Goal: Task Accomplishment & Management: Use online tool/utility

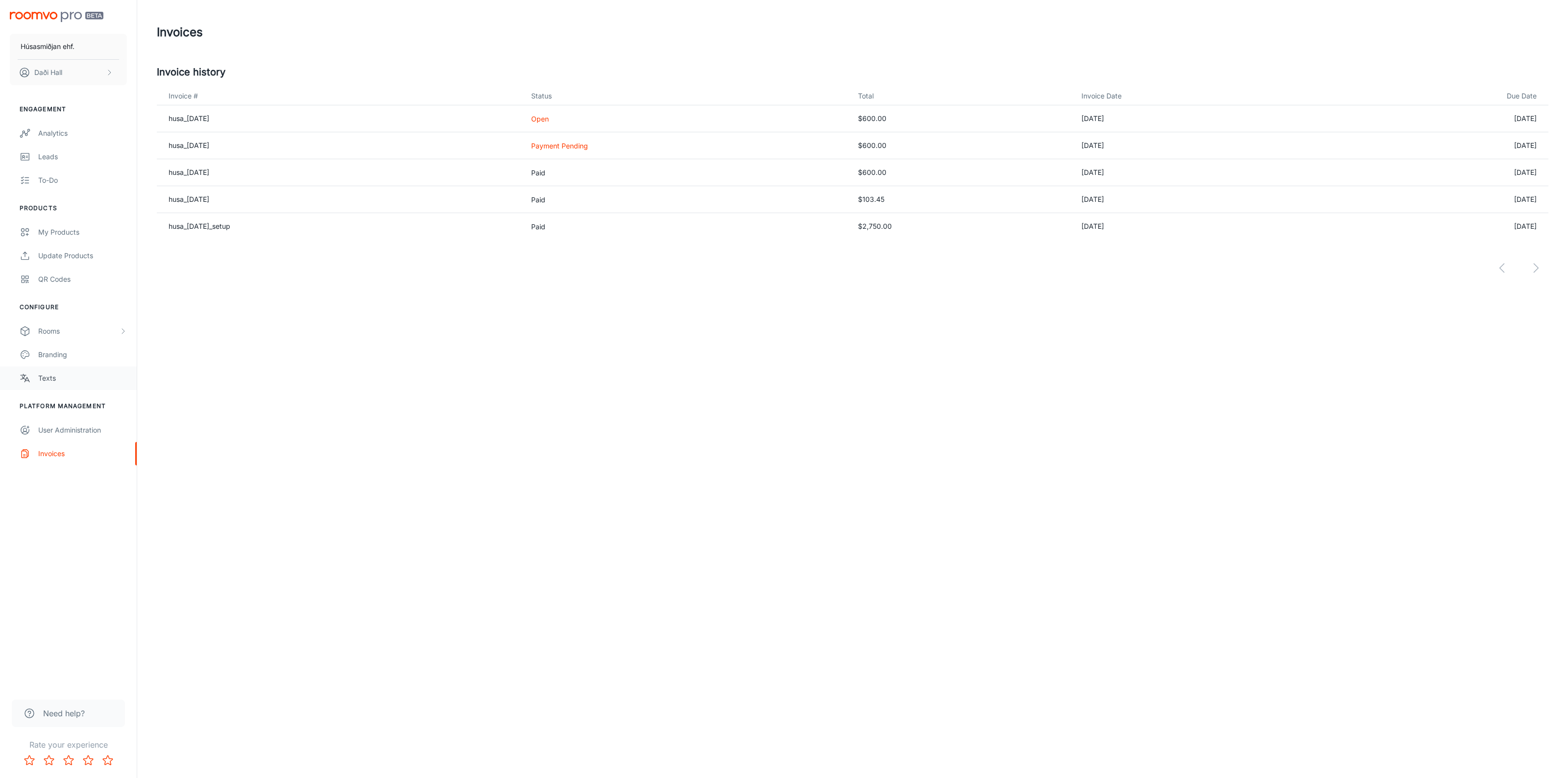
click at [57, 379] on div "Texts" at bounding box center [83, 377] width 88 height 10
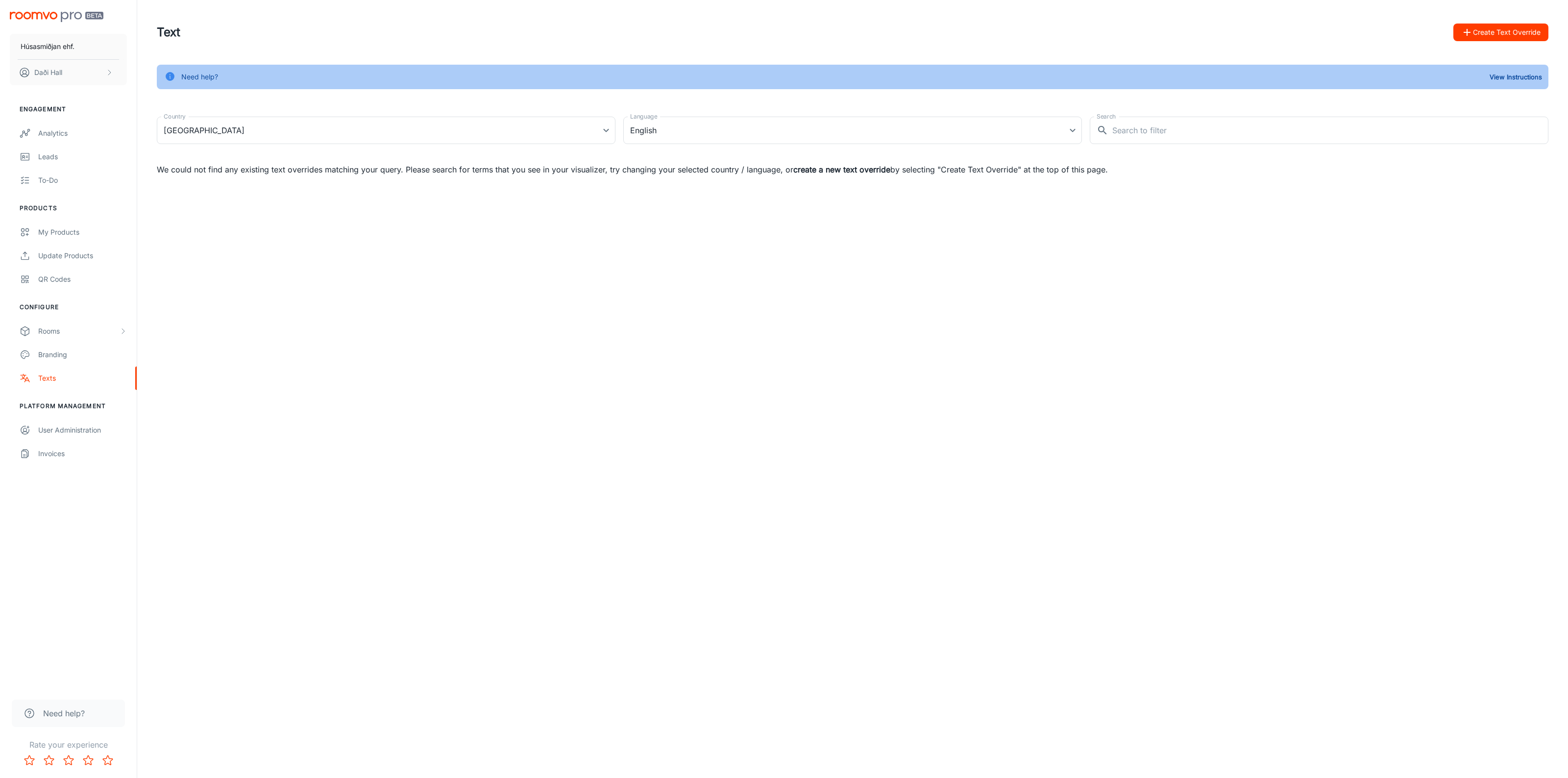
click at [742, 226] on div "Húsasmiðjan ehf. Daði Hall Engagement Analytics Leads To-do Products My Product…" at bounding box center [784, 389] width 1568 height 778
click at [553, 130] on body "Húsasmiðjan ehf. Daði Hall Engagement Analytics Leads To-do Products My Product…" at bounding box center [784, 389] width 1568 height 778
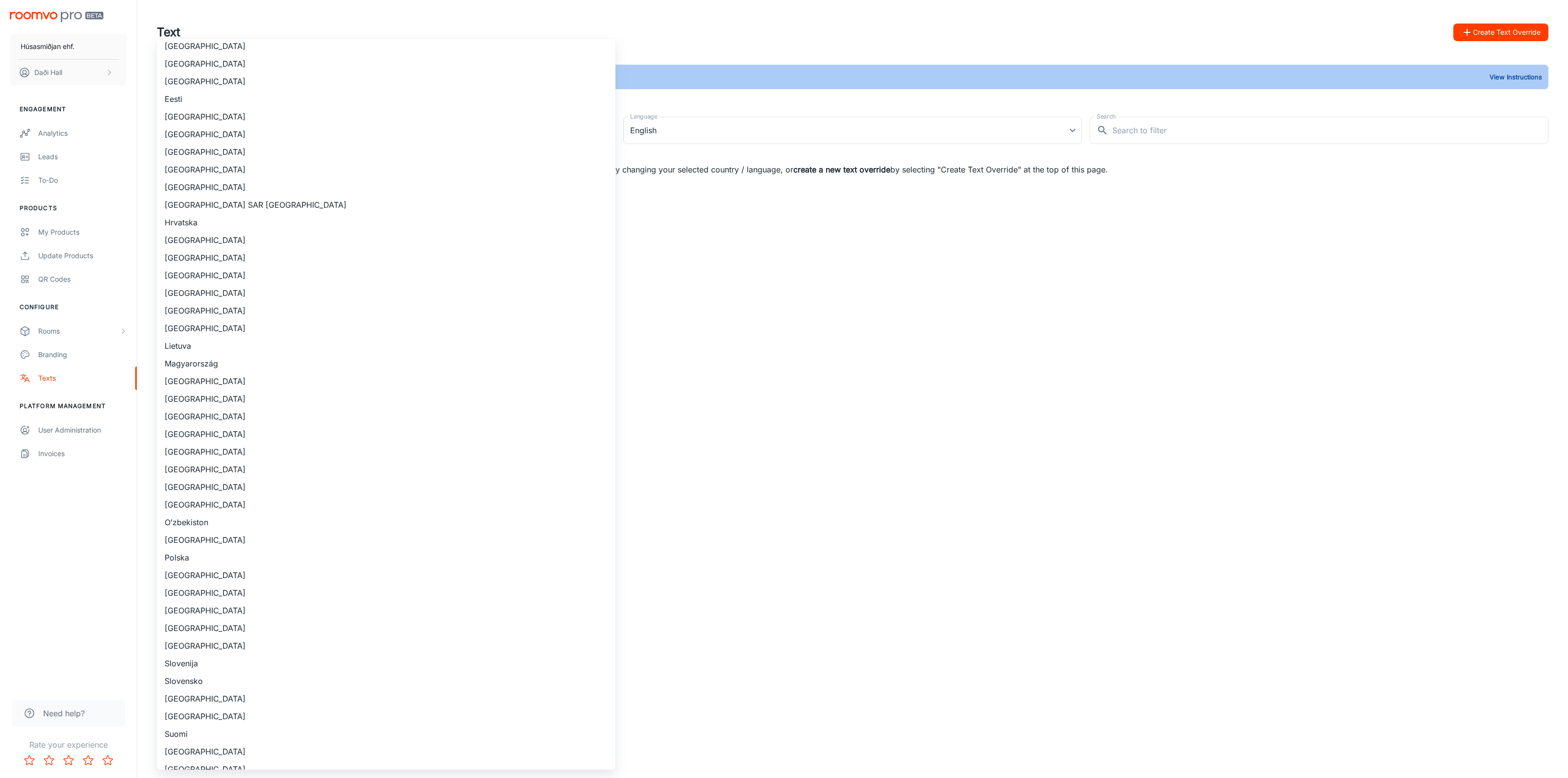
scroll to position [248, 0]
click at [210, 238] on li "[GEOGRAPHIC_DATA]" at bounding box center [386, 242] width 459 height 18
type input "[GEOGRAPHIC_DATA]"
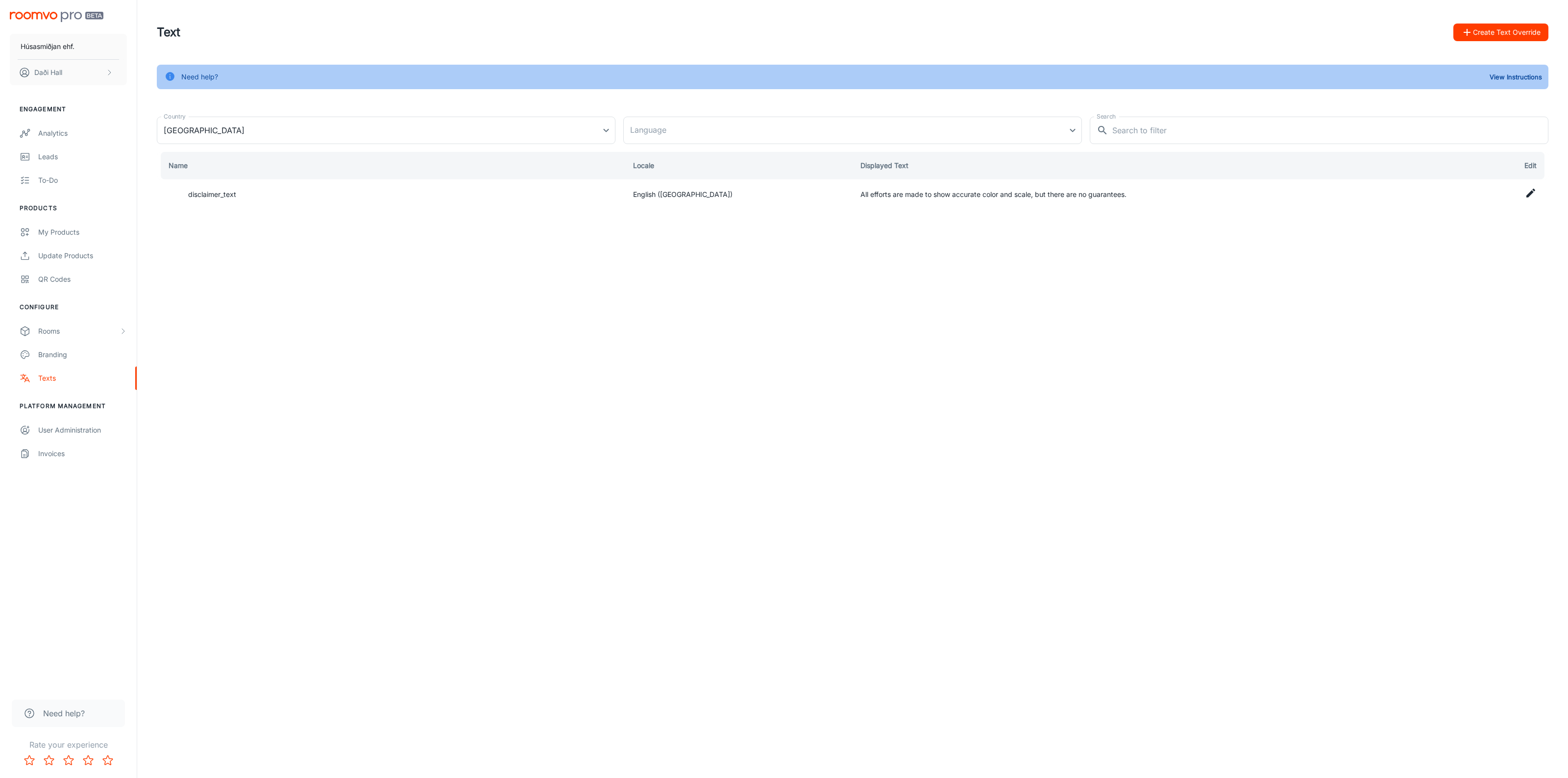
click at [873, 303] on div "Húsasmiðjan ehf. Daði Hall Engagement Analytics Leads To-do Products My Product…" at bounding box center [784, 389] width 1568 height 778
click at [936, 128] on body "Húsasmiðjan ehf. Daði Hall Engagement Analytics Leads To-do Products My Product…" at bounding box center [784, 389] width 1568 height 778
click at [936, 128] on div at bounding box center [784, 389] width 1568 height 778
click at [1531, 27] on button "Create Text Override" at bounding box center [1500, 32] width 95 height 18
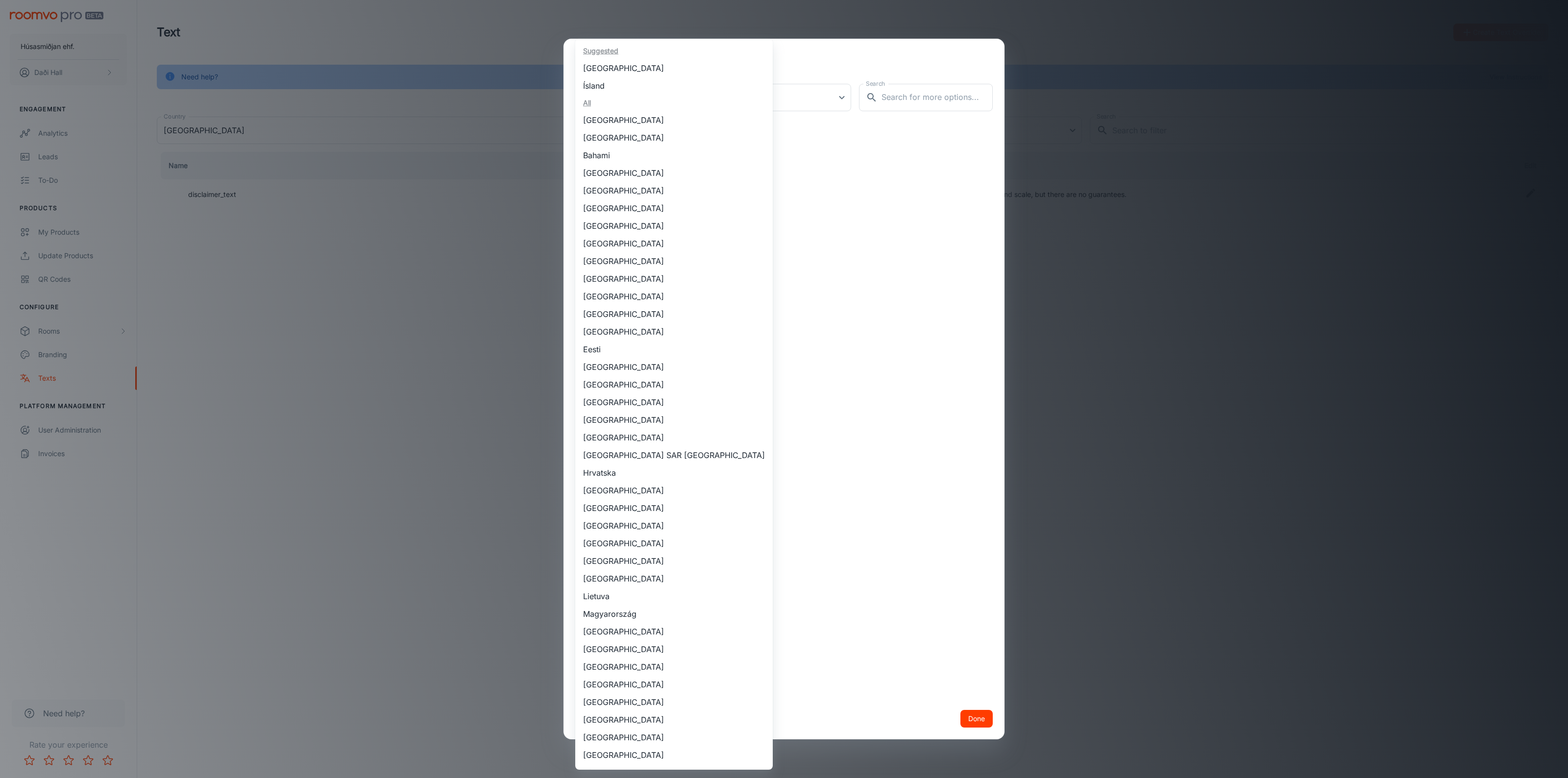
click at [699, 96] on body "Húsasmiðjan ehf. Daði Hall Engagement Analytics Leads To-do Products My Product…" at bounding box center [784, 389] width 1568 height 778
click at [606, 88] on li "Ísland" at bounding box center [674, 85] width 197 height 18
type input "Ísland"
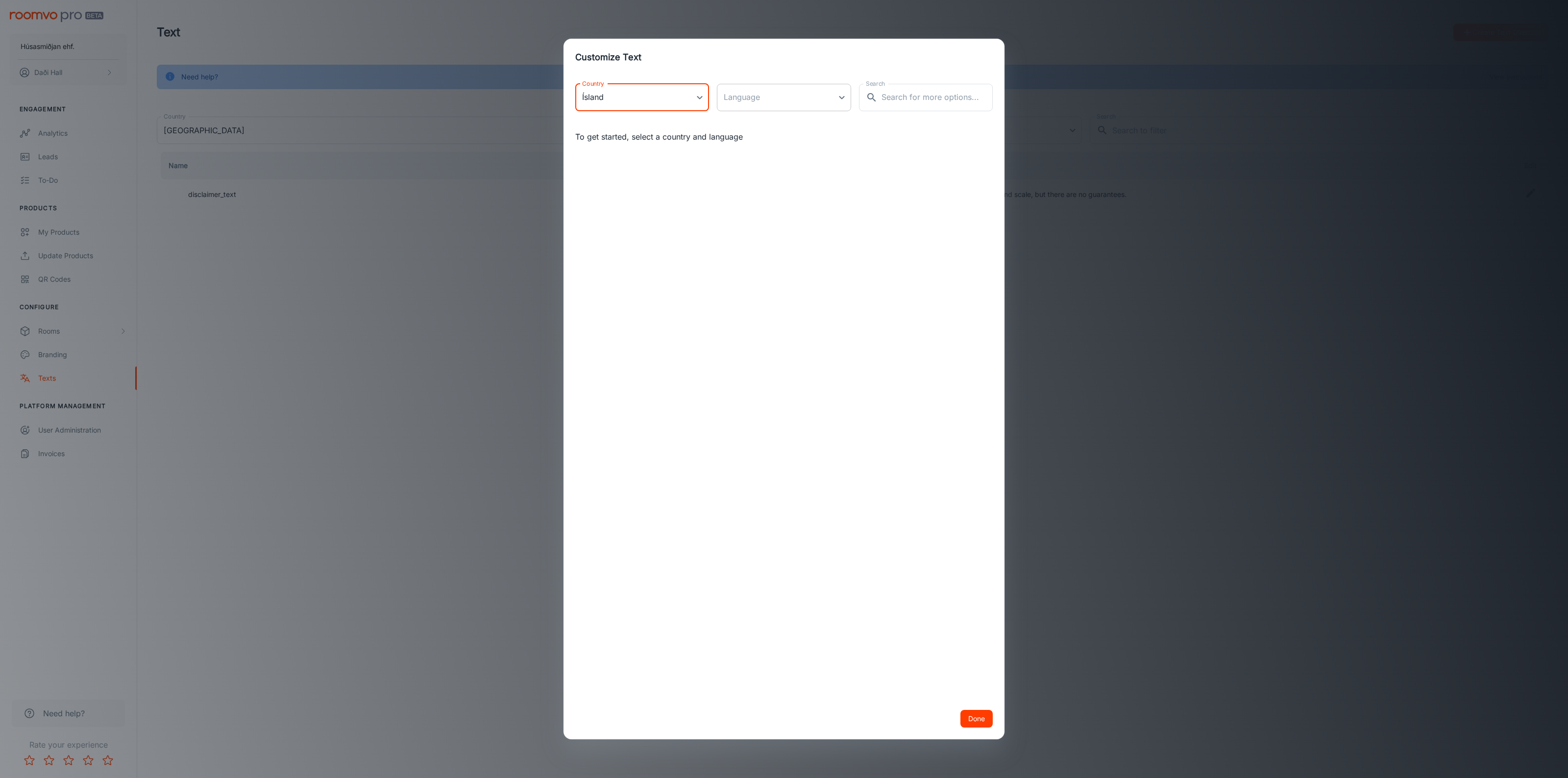
click at [798, 97] on body "Húsasmiðjan ehf. Daði Hall Engagement Analytics Leads To-do Products My Product…" at bounding box center [784, 389] width 1568 height 778
click at [755, 140] on li "íslenska" at bounding box center [784, 140] width 134 height 18
type input "is-is"
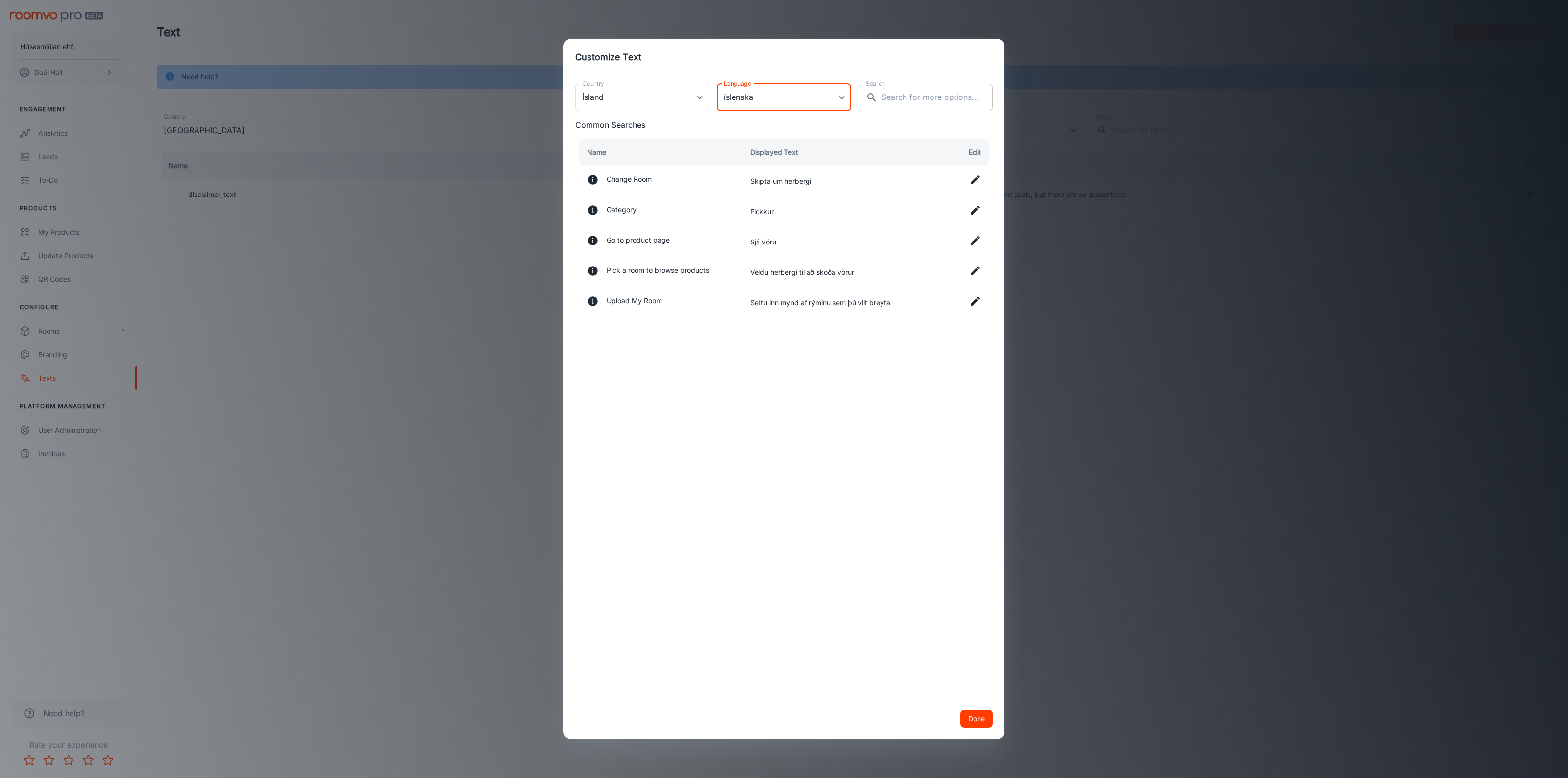
click at [885, 101] on input "Search" at bounding box center [936, 97] width 112 height 27
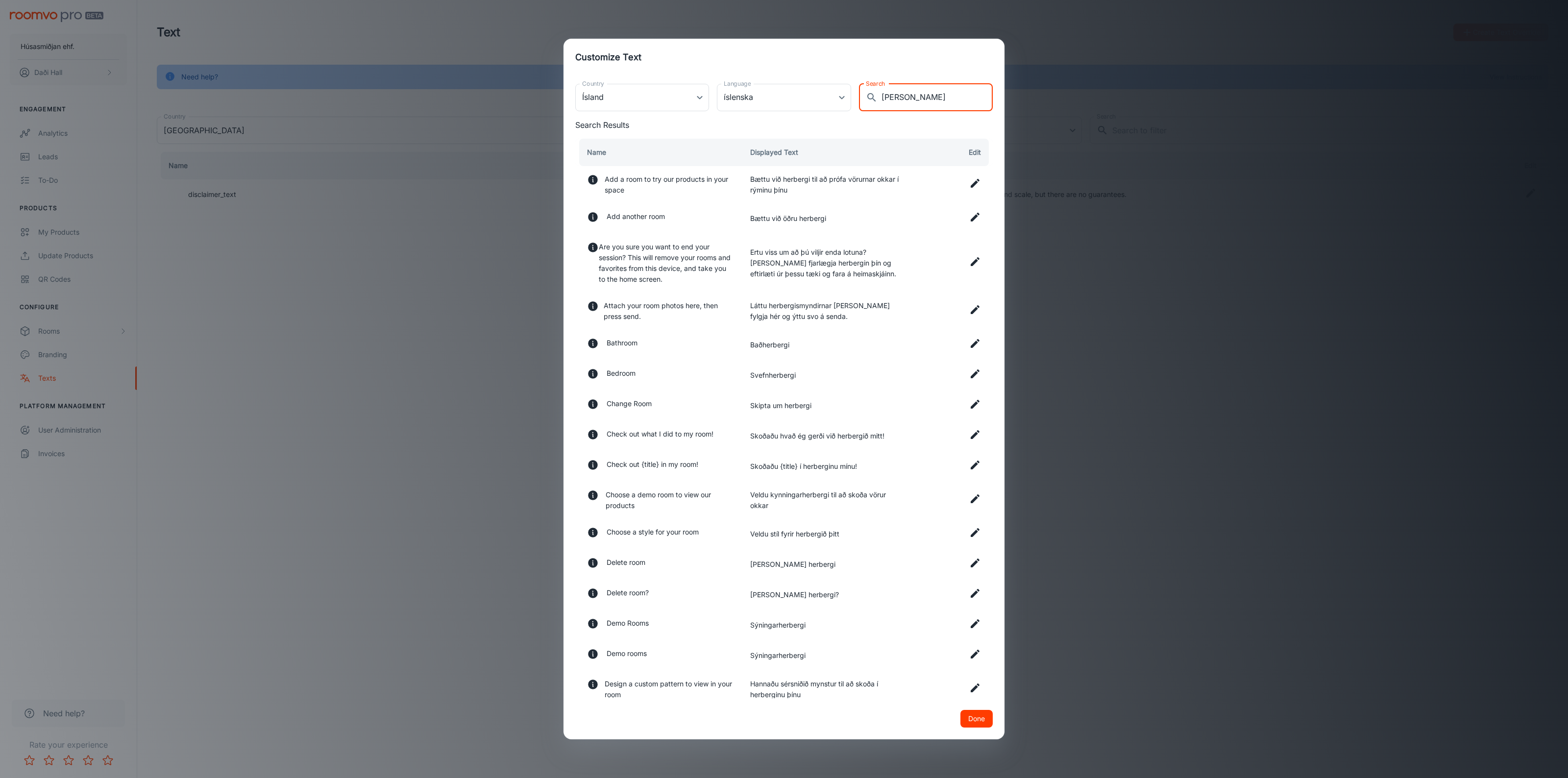
type input "[PERSON_NAME]"
click at [970, 437] on icon at bounding box center [974, 434] width 8 height 8
drag, startPoint x: 758, startPoint y: 439, endPoint x: 785, endPoint y: 441, distance: 27.1
click at [785, 441] on input "Skoðaðu hvað ég gerði við herbergið mitt!" at bounding box center [825, 438] width 151 height 20
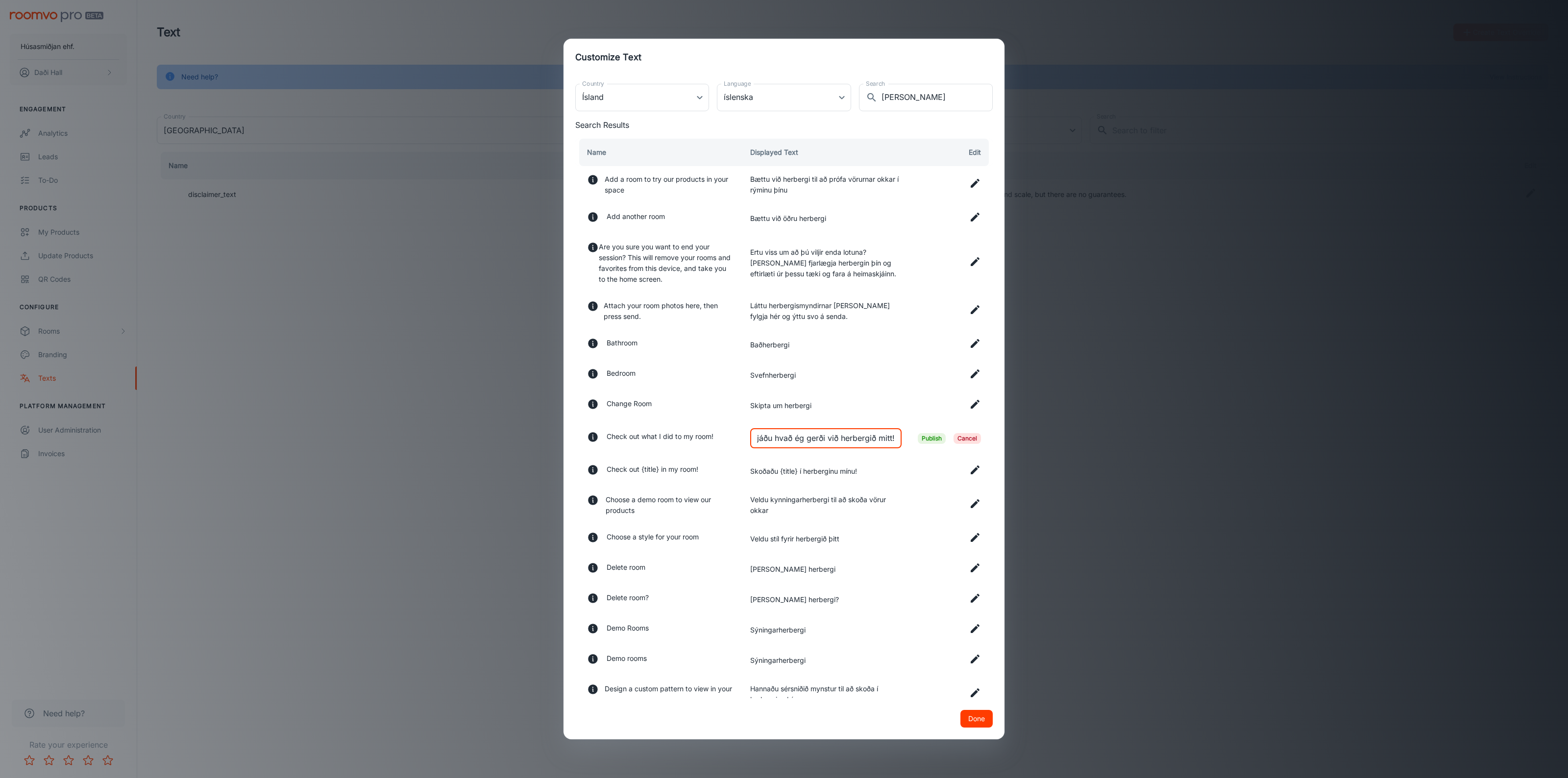
drag, startPoint x: 841, startPoint y: 439, endPoint x: 868, endPoint y: 443, distance: 27.3
click at [868, 443] on input "Sjáðu hvað ég gerði við herbergið mitt!" at bounding box center [825, 438] width 151 height 20
type input "Sjáðu hvað ég gerði við rýmið mitt!"
click at [918, 437] on span "Publish" at bounding box center [932, 438] width 28 height 10
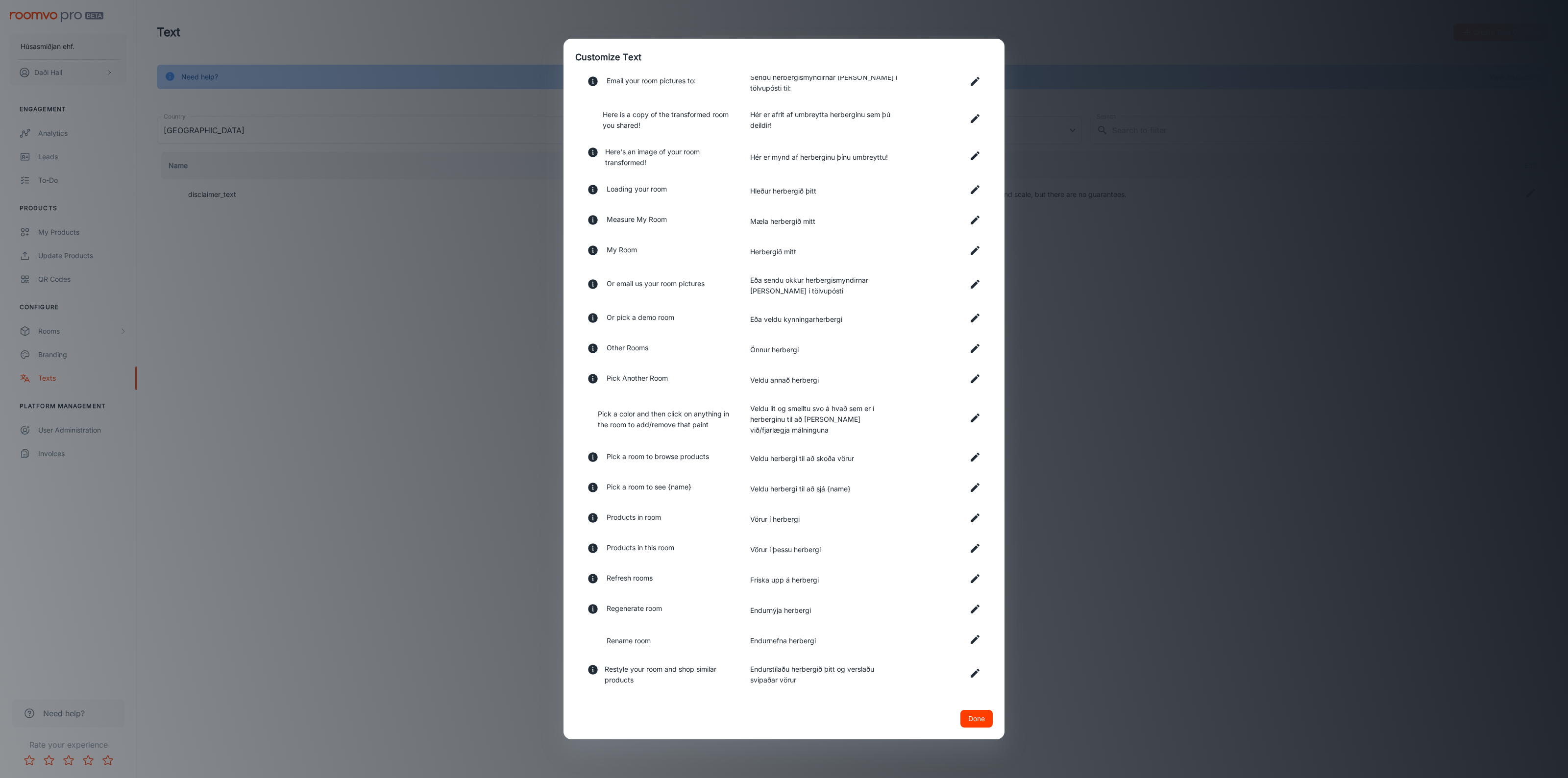
scroll to position [735, 0]
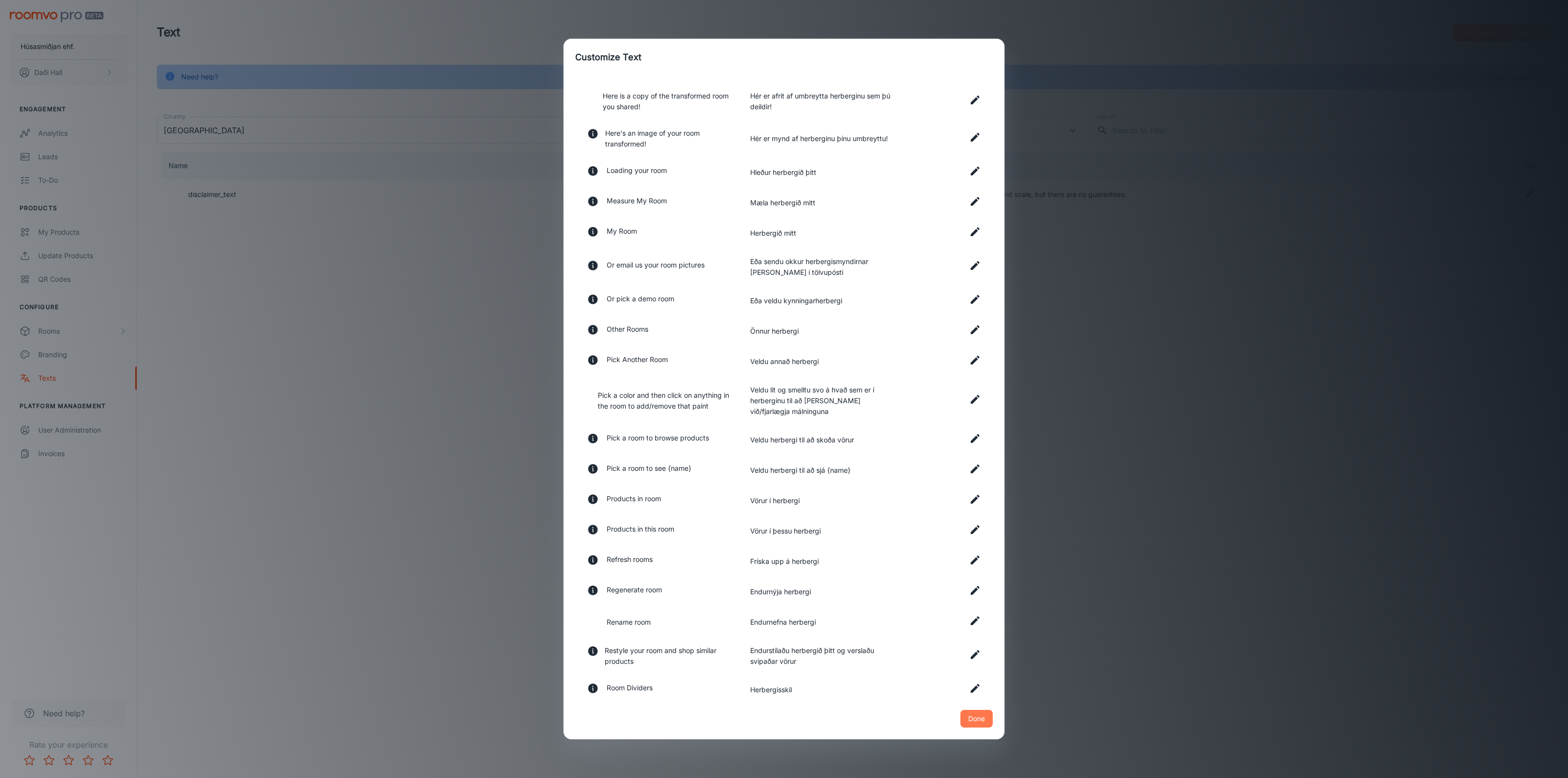
click at [971, 721] on button "Done" at bounding box center [976, 718] width 32 height 18
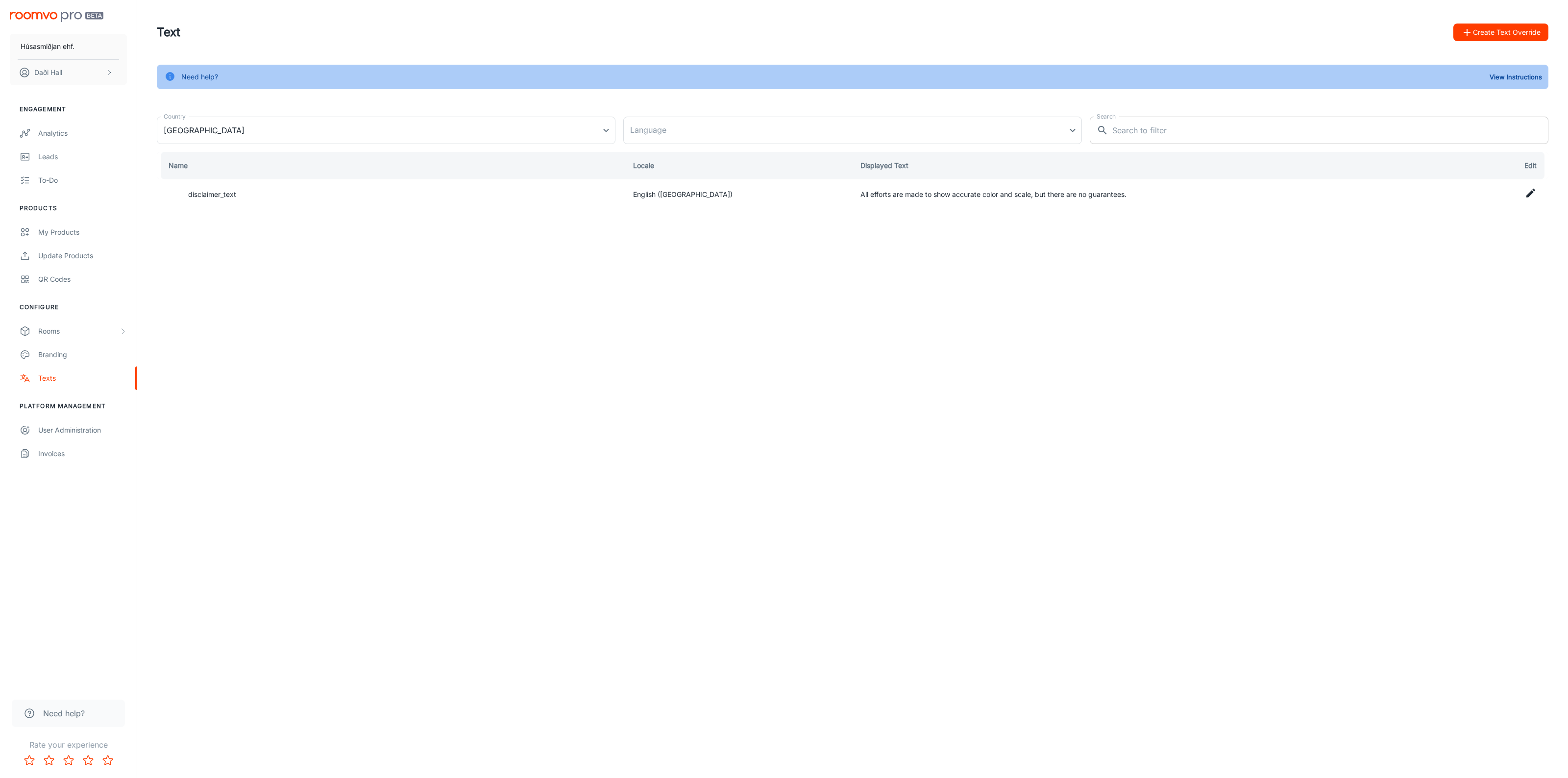
click at [1219, 117] on input "Search" at bounding box center [1330, 130] width 436 height 27
paste input "Vörur sýndar"
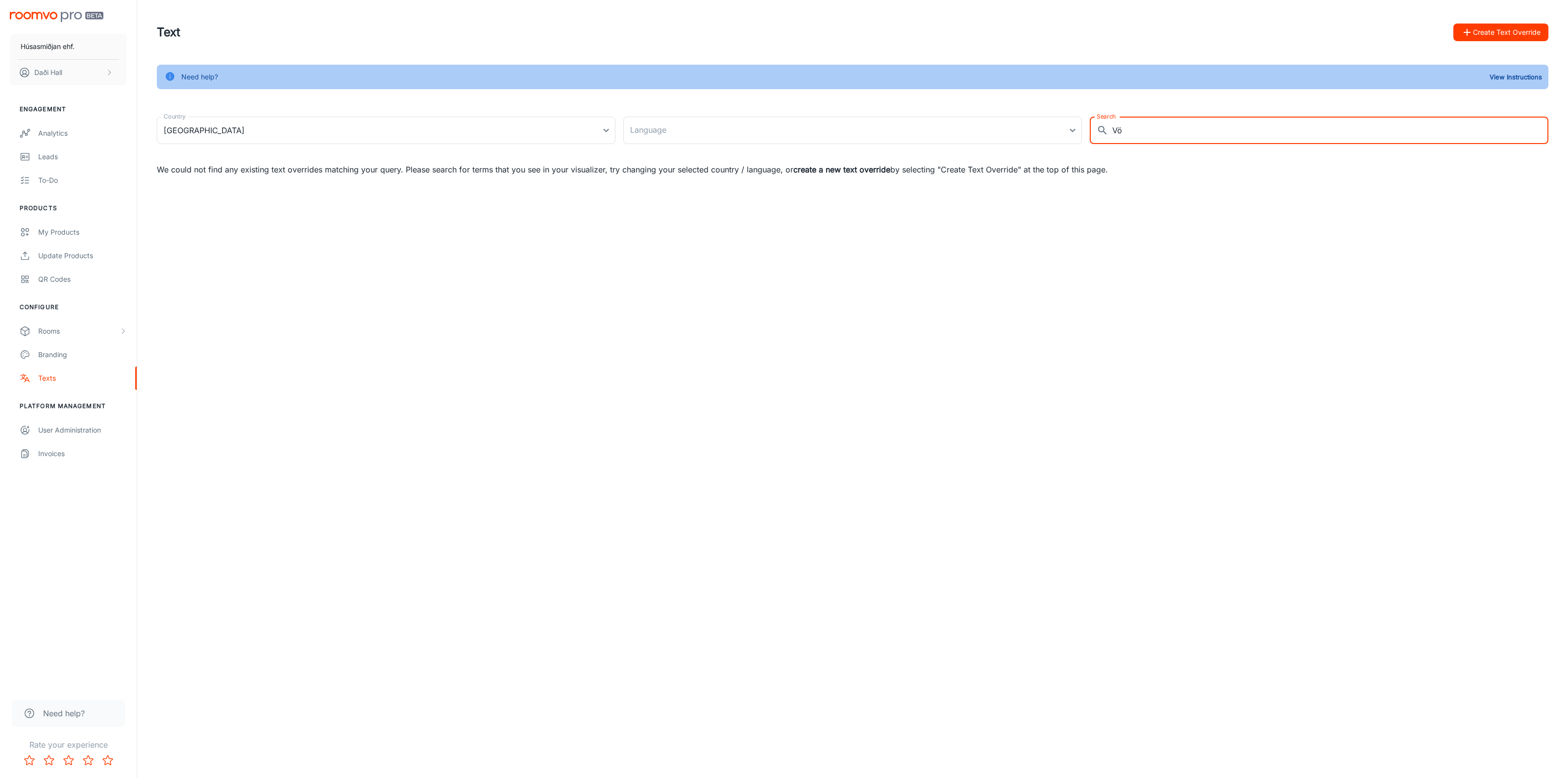
type input "V"
type input "u"
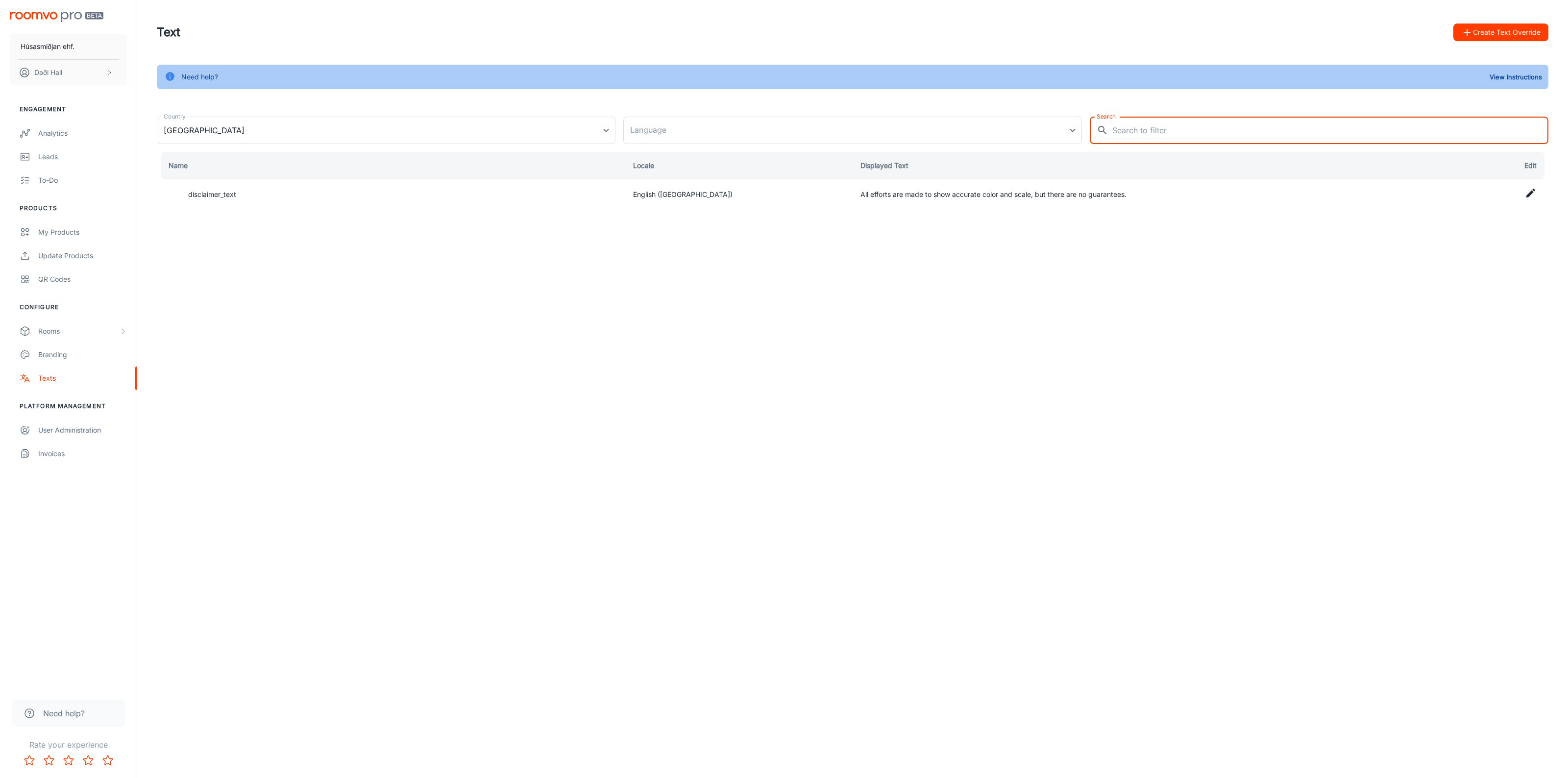
click at [1515, 23] on button "Create Text Override" at bounding box center [1500, 32] width 95 height 18
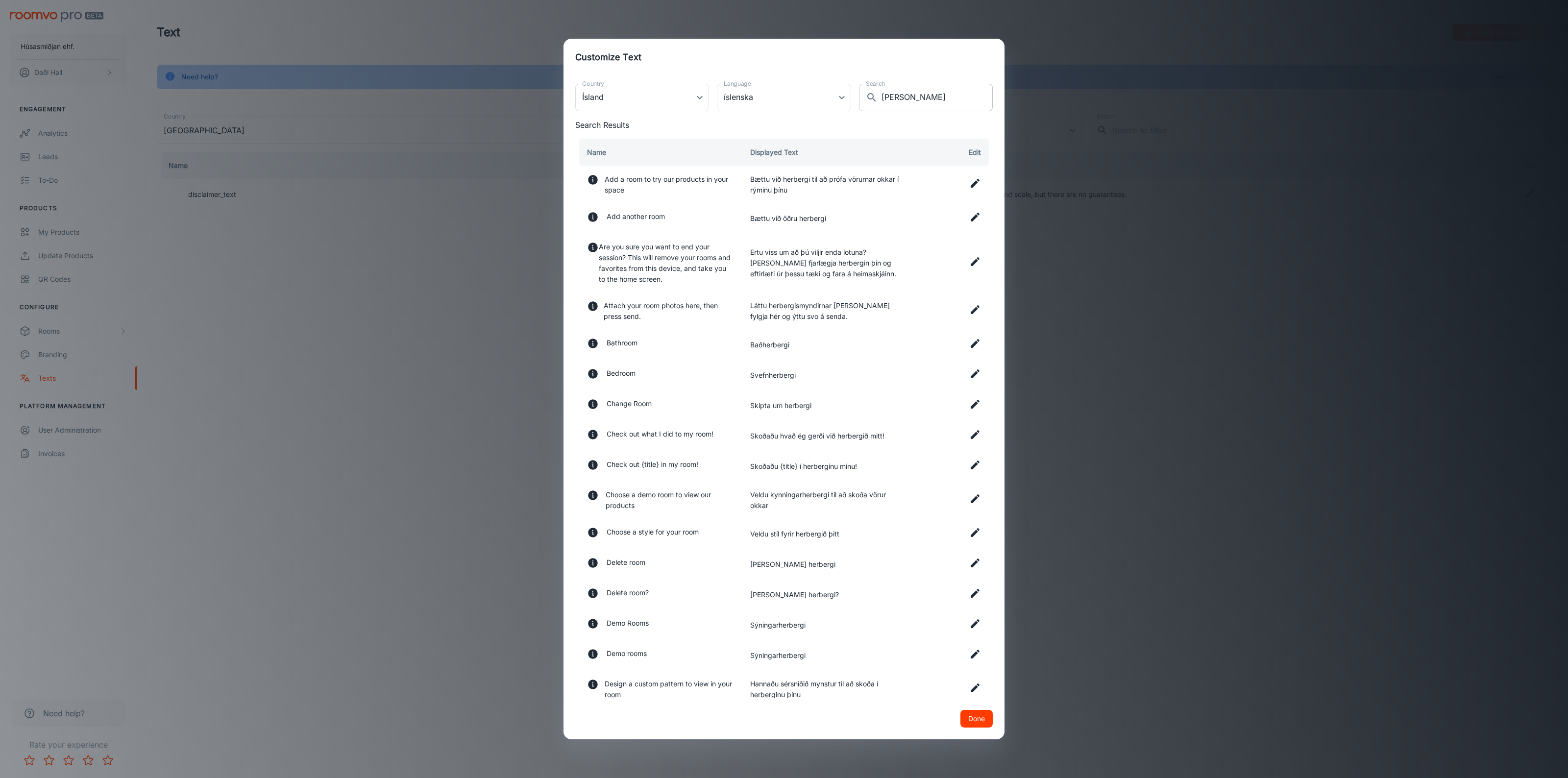
click at [907, 95] on input "[PERSON_NAME]" at bounding box center [936, 97] width 112 height 27
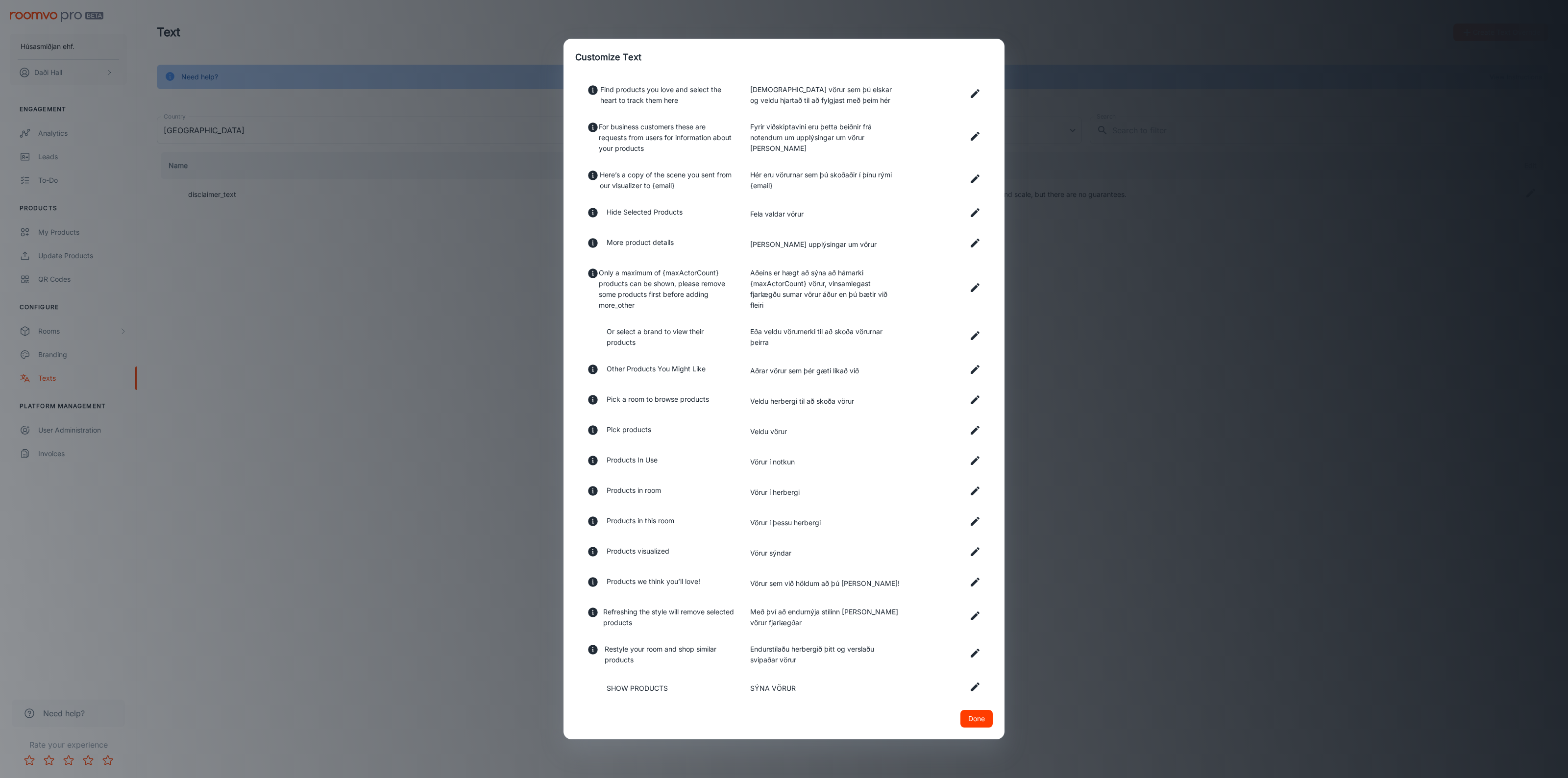
scroll to position [429, 0]
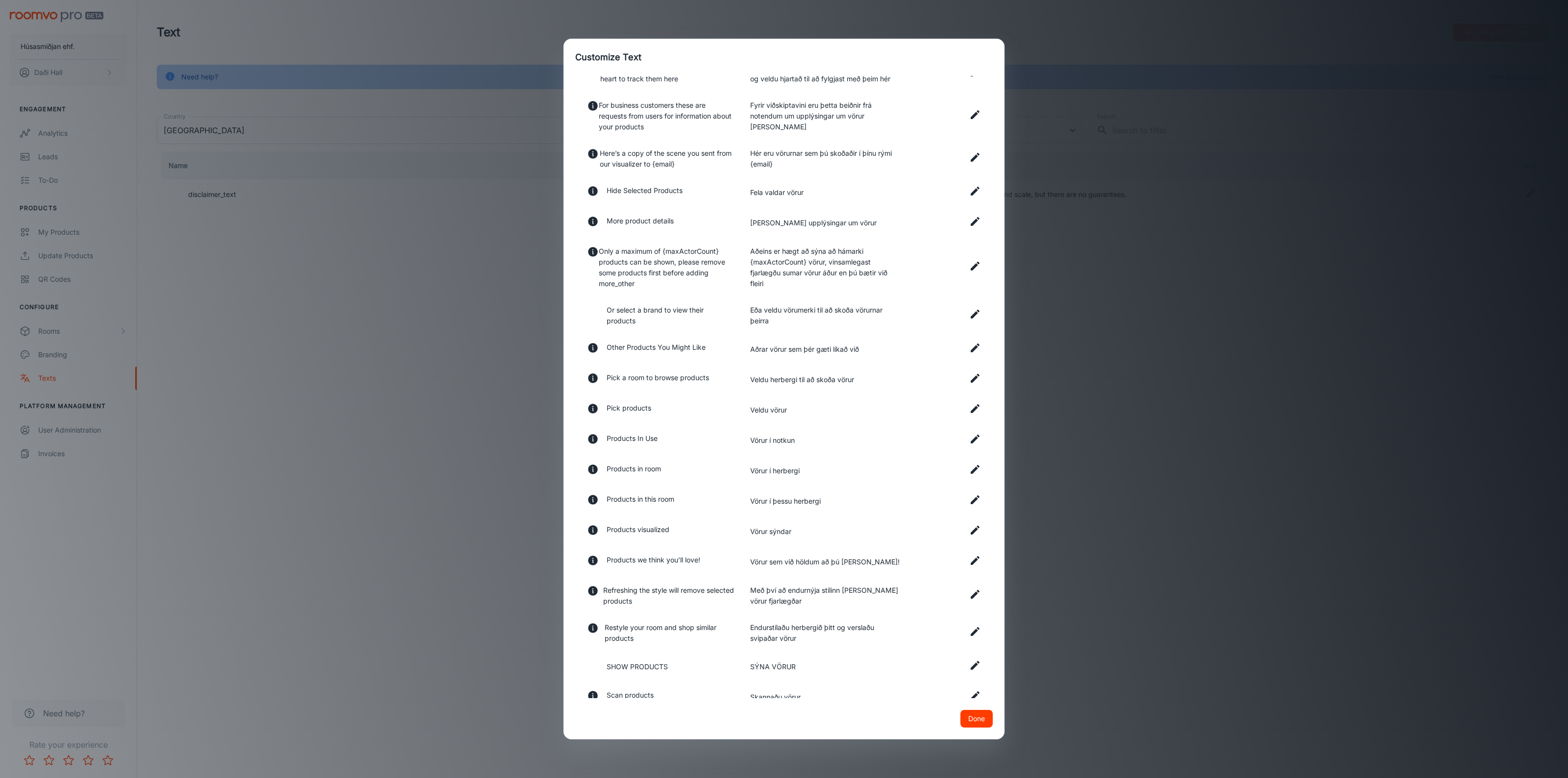
type input "vörur"
click at [970, 535] on icon at bounding box center [974, 529] width 8 height 8
click at [836, 544] on input "Vörur sýndar" at bounding box center [825, 534] width 151 height 20
type input "Vörur sýndar á mynd"
click at [920, 540] on span "Publish" at bounding box center [932, 533] width 28 height 10
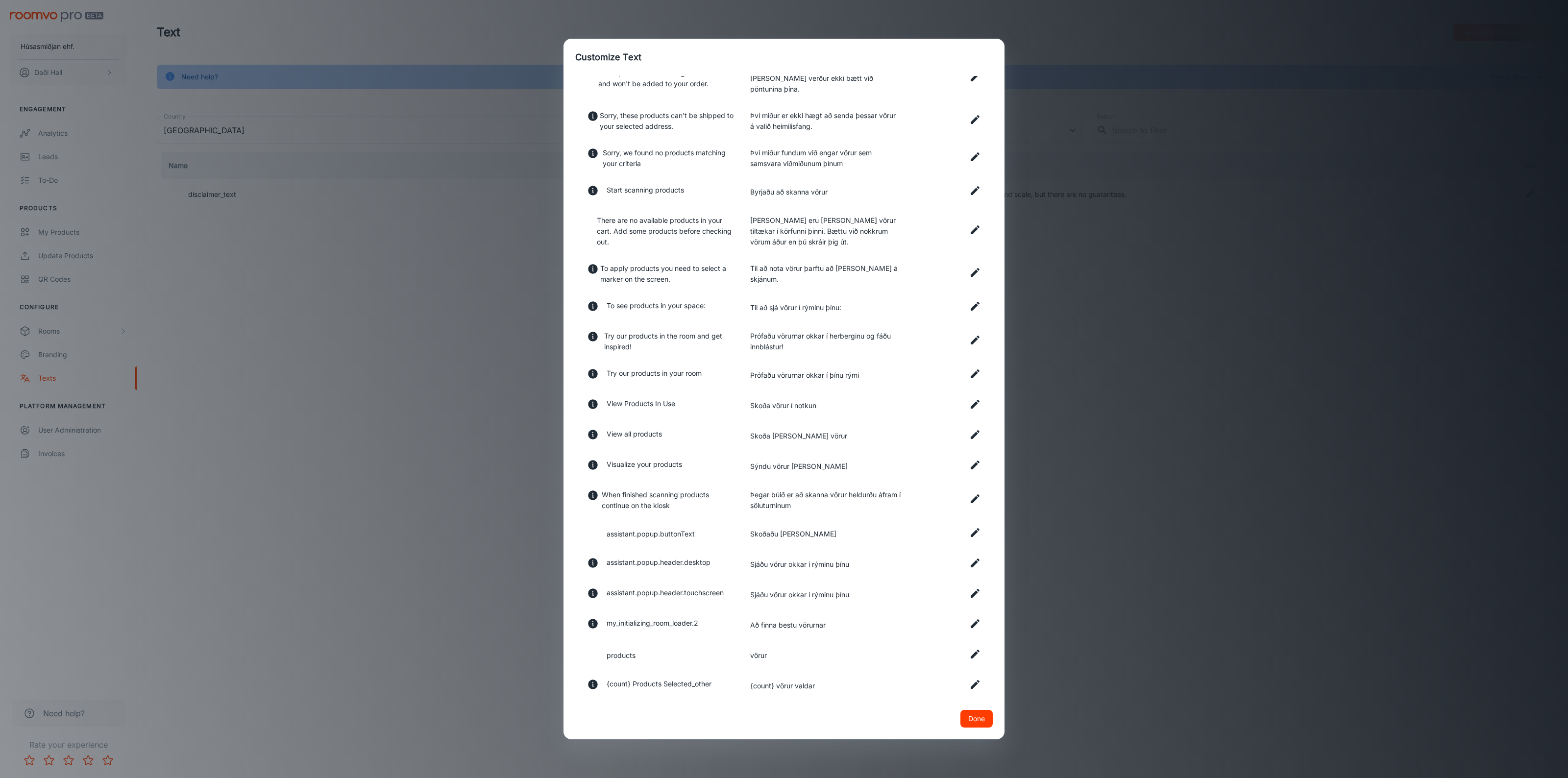
scroll to position [1530, 0]
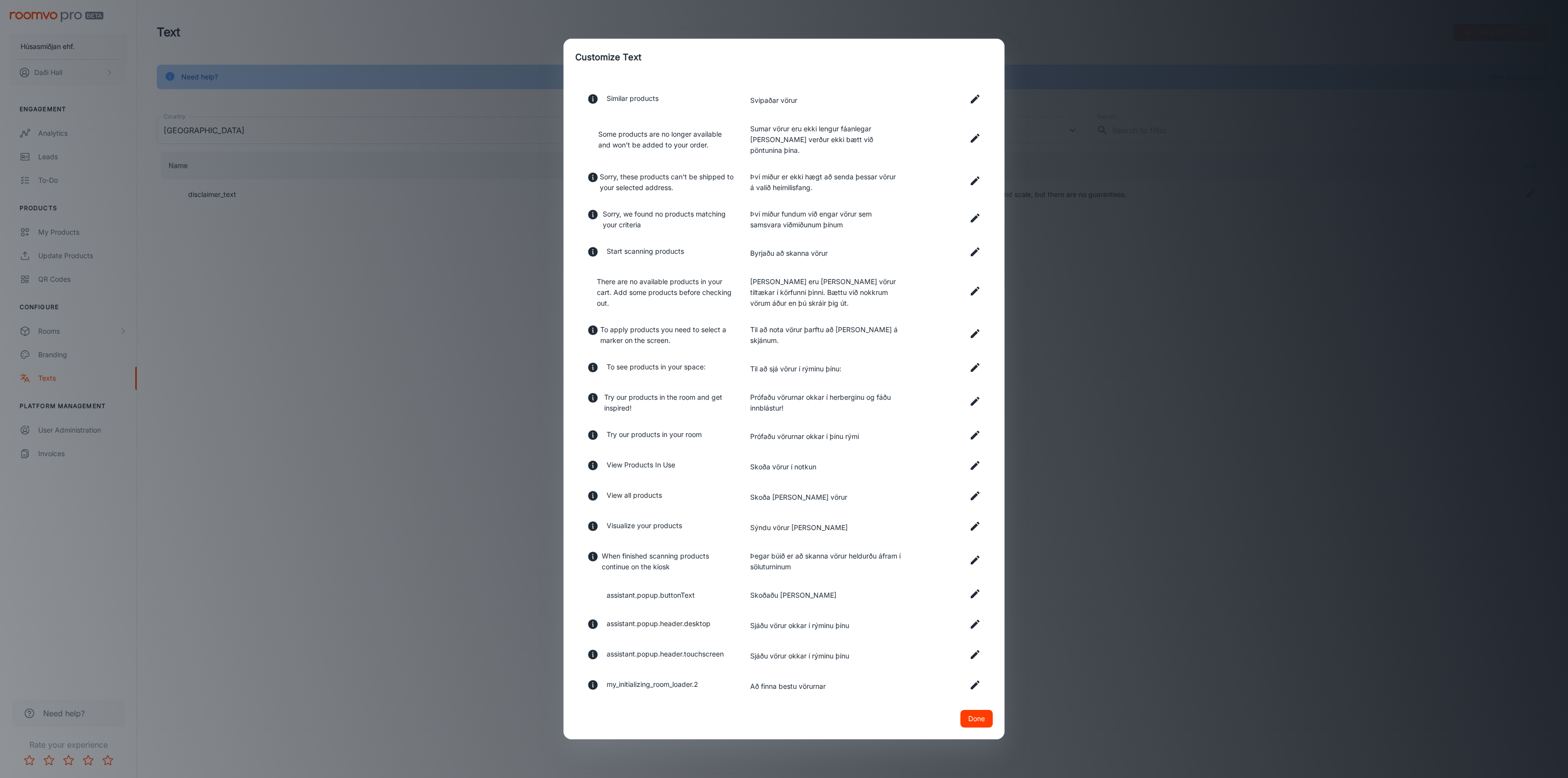
click at [970, 629] on icon at bounding box center [974, 623] width 8 height 8
click at [794, 634] on input "Sjáðu vörur okkar í rýminu þínu" at bounding box center [825, 628] width 151 height 20
type input "Sjáðu vörurnar okkar í rýminu þínu"
click at [926, 633] on span "Publish" at bounding box center [932, 628] width 28 height 10
click at [970, 664] on icon at bounding box center [974, 659] width 8 height 8
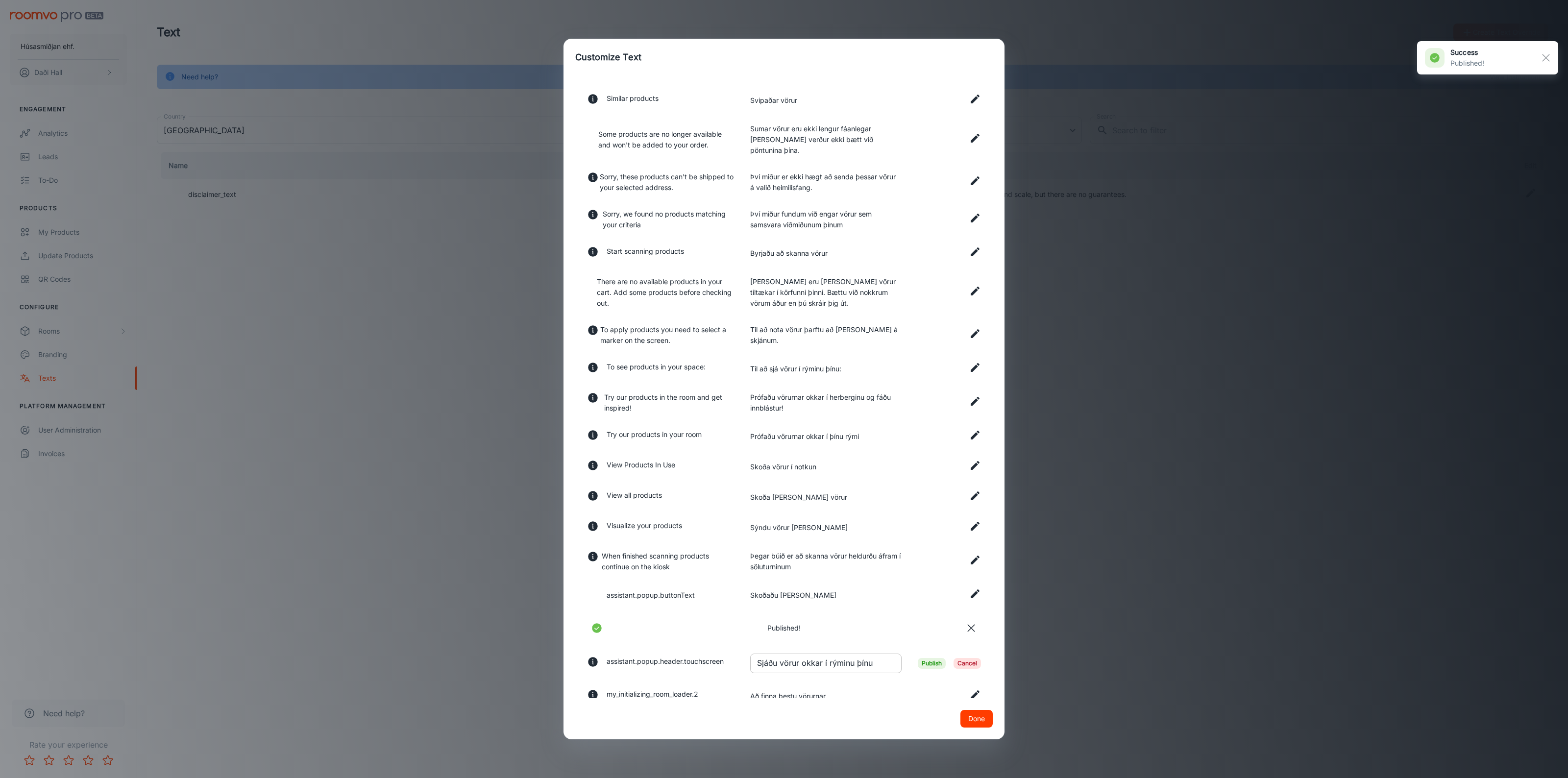
click at [795, 669] on input "Sjáðu vörur okkar í rýminu þínu" at bounding box center [825, 663] width 151 height 20
type input "Sjáðu vörurnar okkar í rýminu þínu"
click at [922, 669] on span "Publish" at bounding box center [932, 663] width 28 height 10
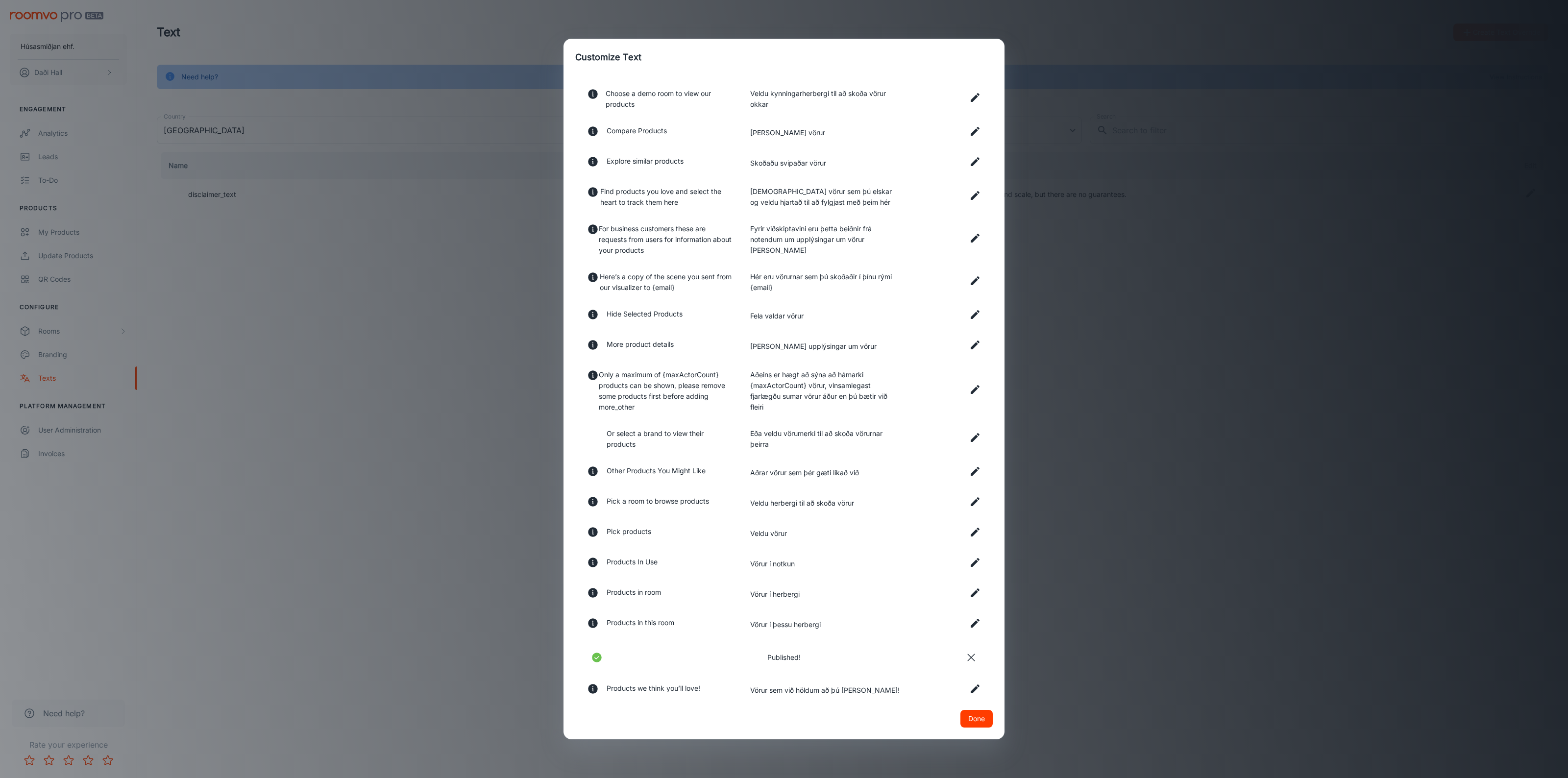
scroll to position [0, 0]
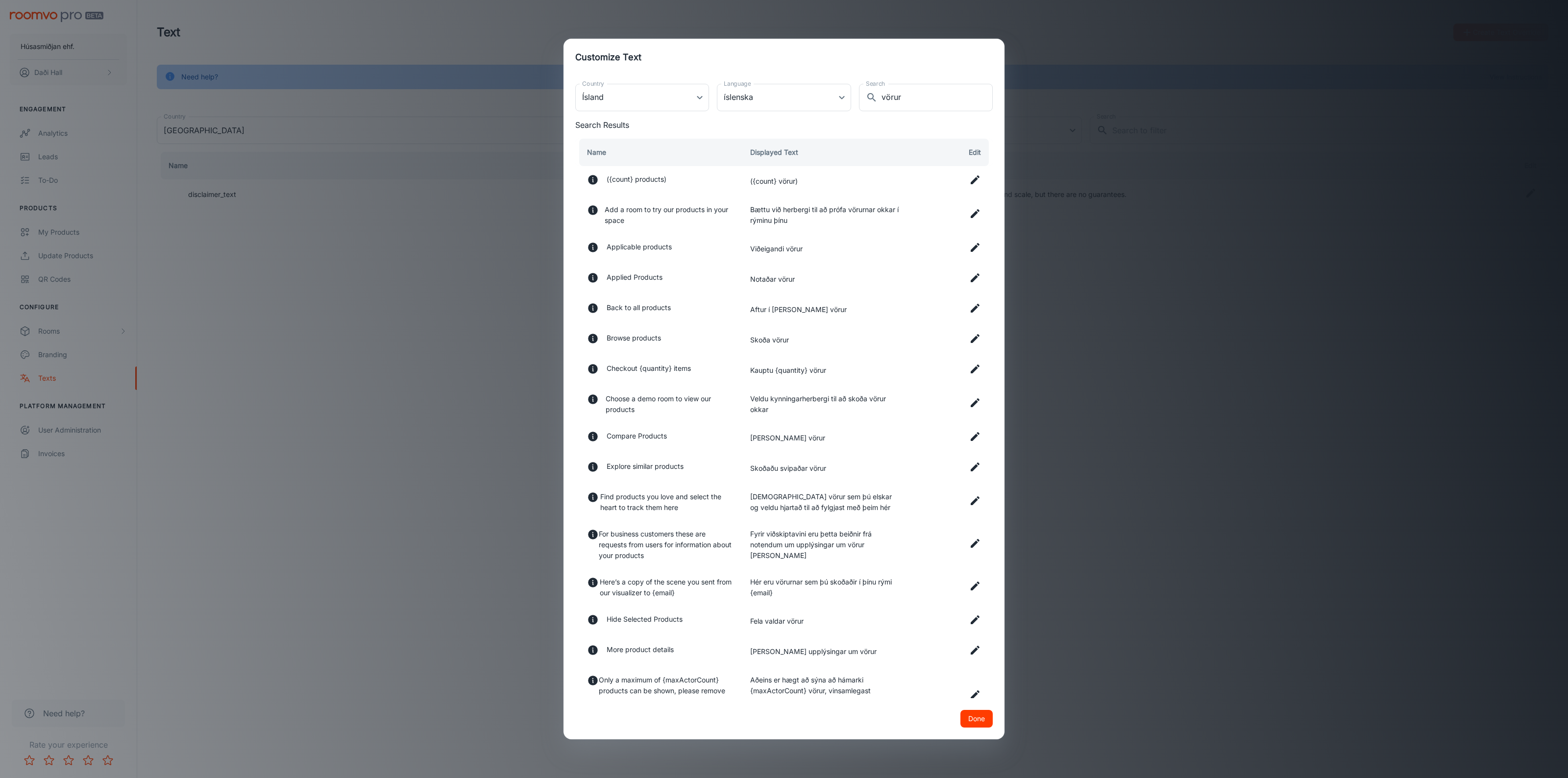
click at [975, 713] on button "Done" at bounding box center [976, 718] width 32 height 18
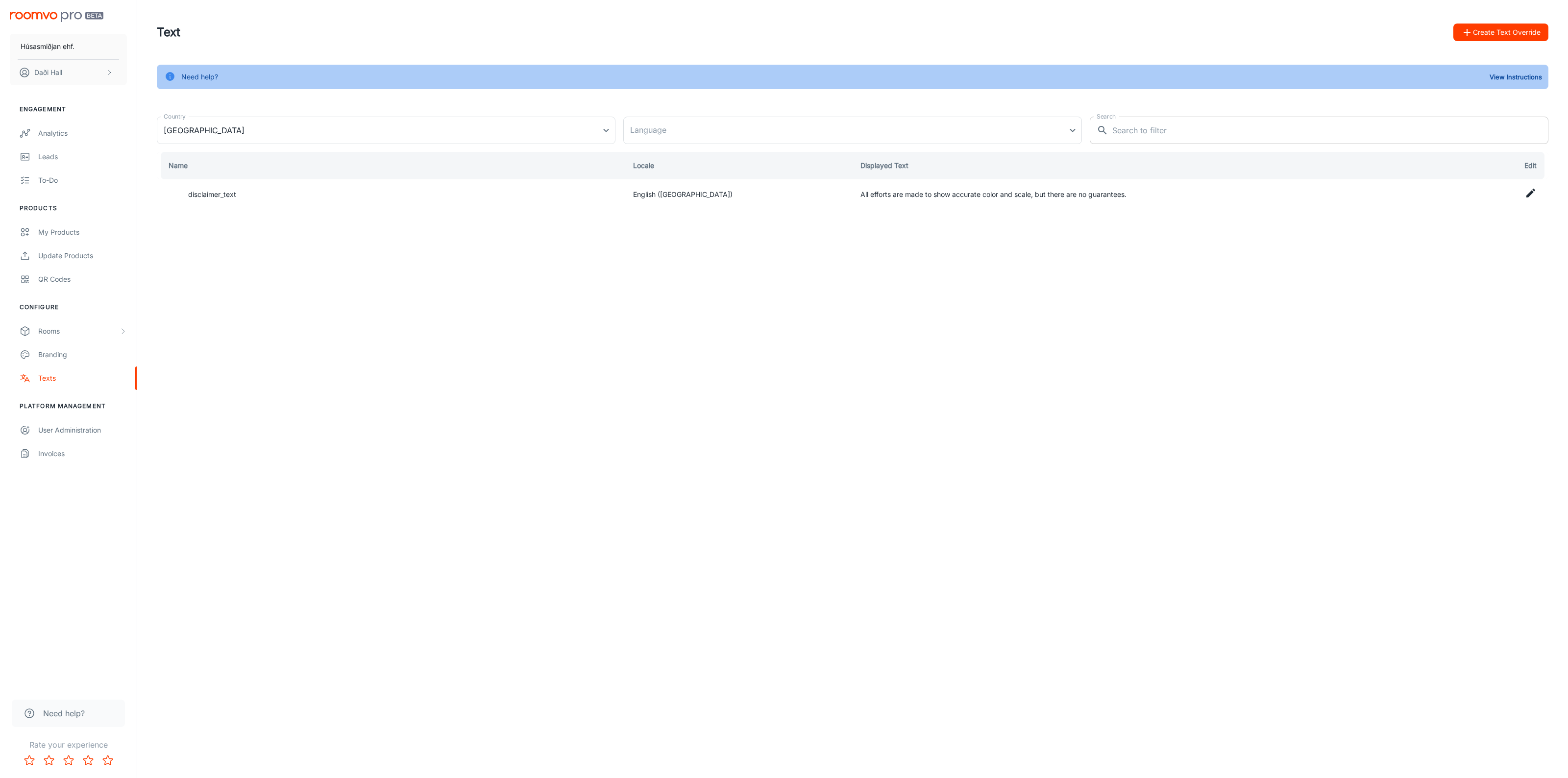
click at [1259, 135] on input "Search" at bounding box center [1330, 130] width 436 height 27
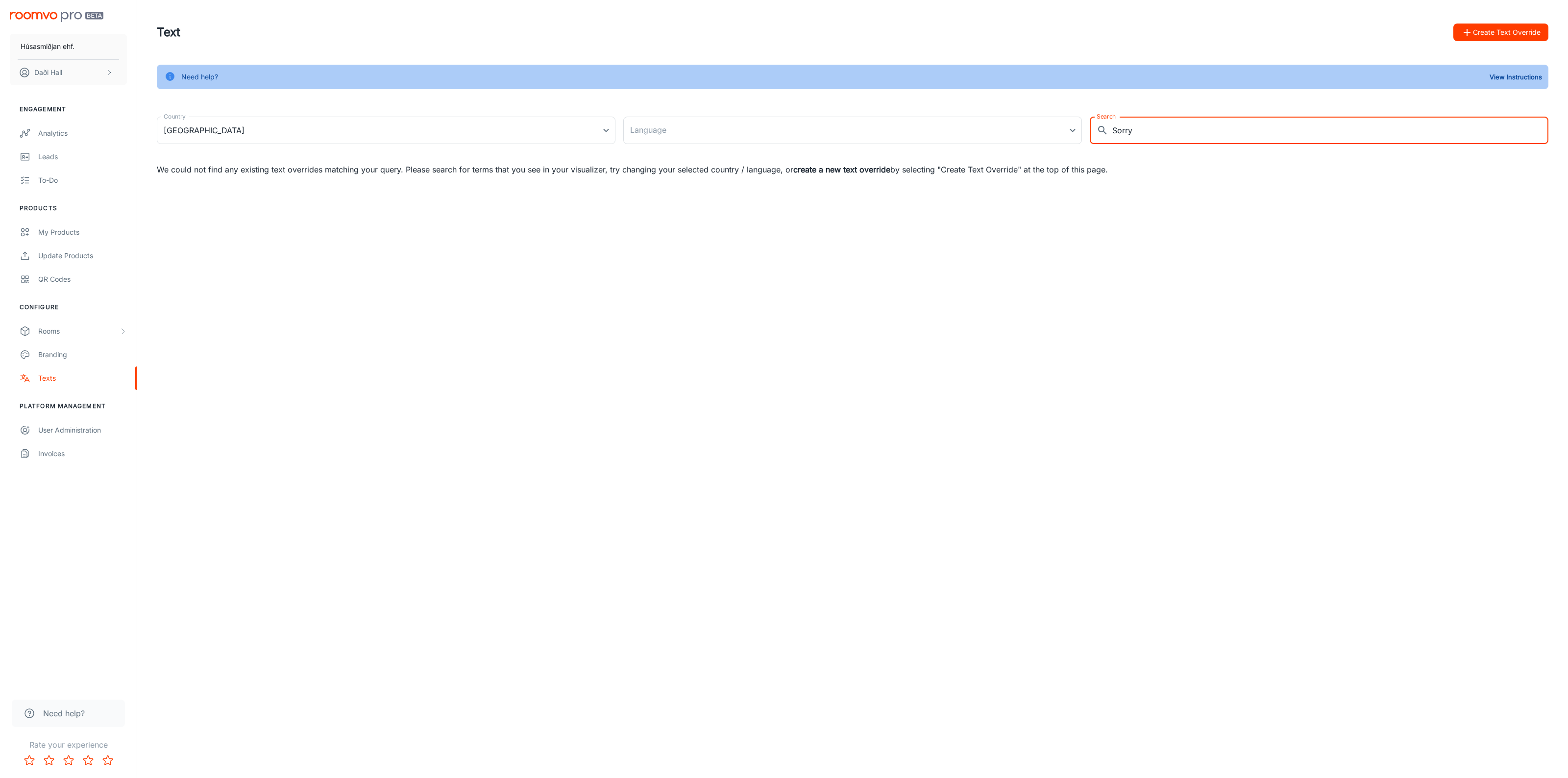
type input "Sorry"
click at [1469, 25] on button "Create Text Override" at bounding box center [1500, 32] width 95 height 18
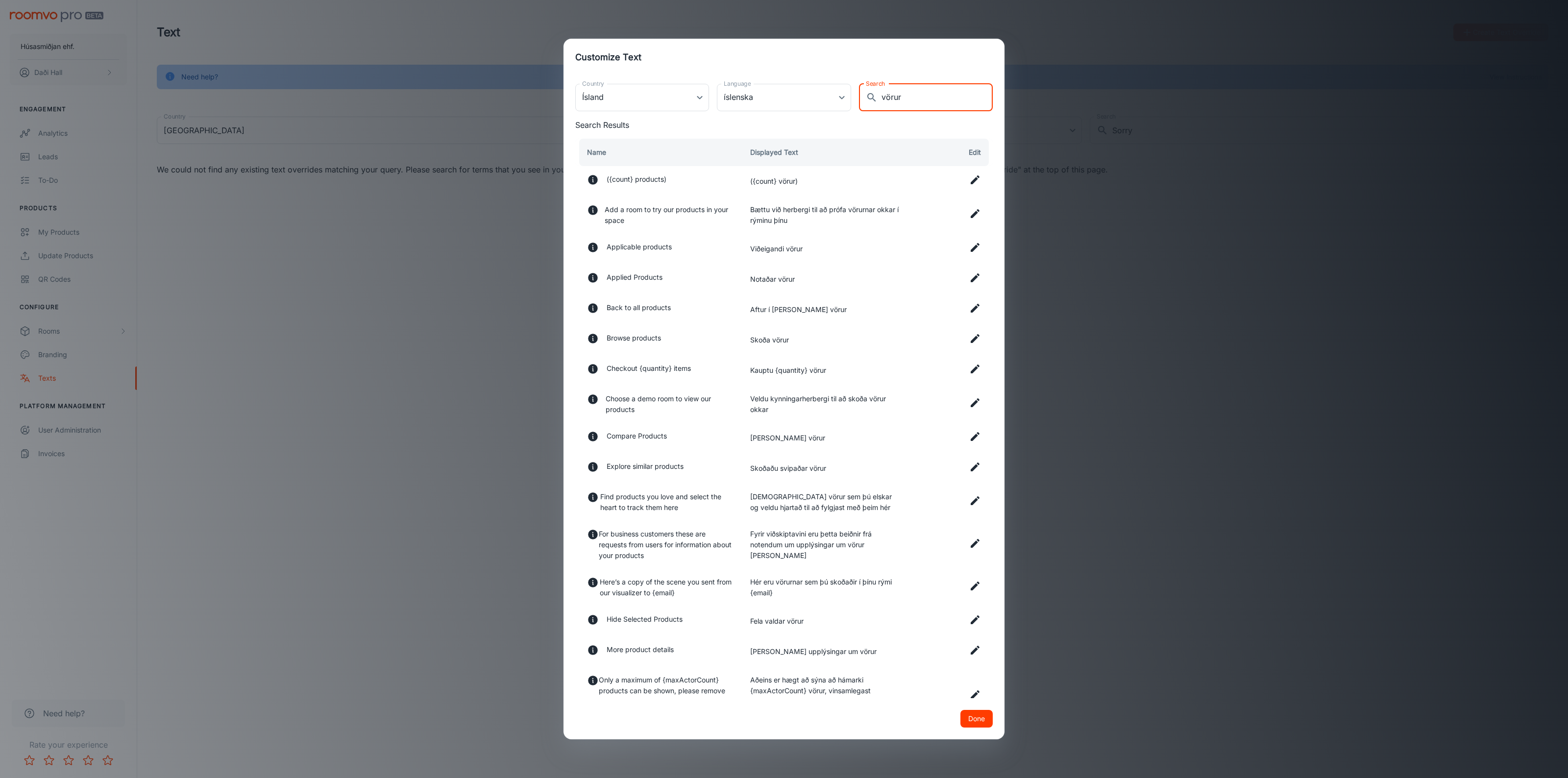
click at [896, 95] on input "vörur" at bounding box center [936, 97] width 112 height 27
click at [894, 97] on input "vörur" at bounding box center [936, 97] width 112 height 27
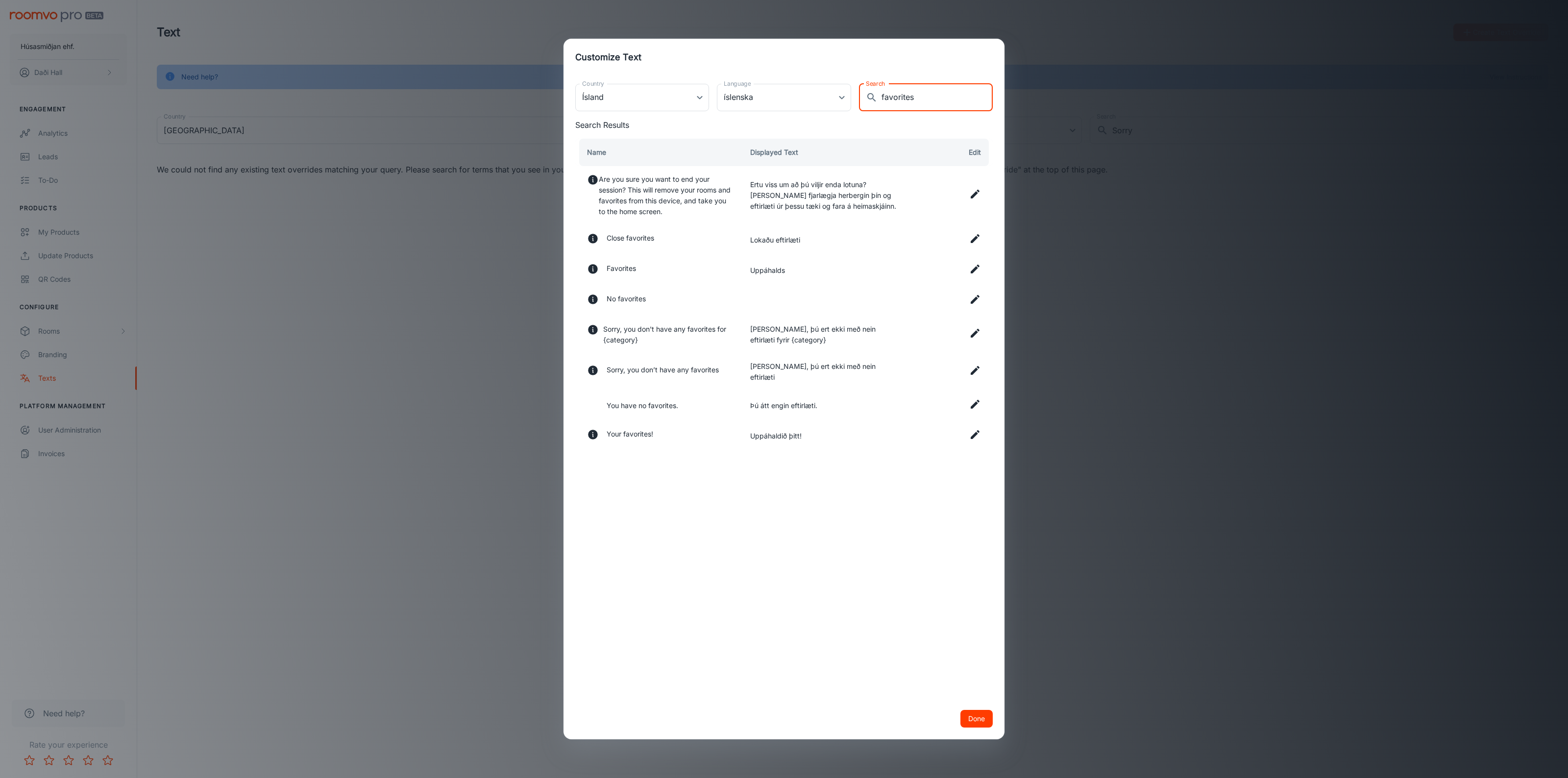
type input "favorites"
click at [822, 328] on td "[PERSON_NAME], þú ert ekki með nein eftirlæti fyrir {category}" at bounding box center [826, 335] width 167 height 38
click at [972, 334] on icon at bounding box center [975, 333] width 12 height 12
click at [863, 337] on input "[PERSON_NAME], þú ert ekki með nein eftirlæti fyrir {category}" at bounding box center [825, 334] width 151 height 20
click at [924, 334] on span "Publish" at bounding box center [932, 334] width 28 height 10
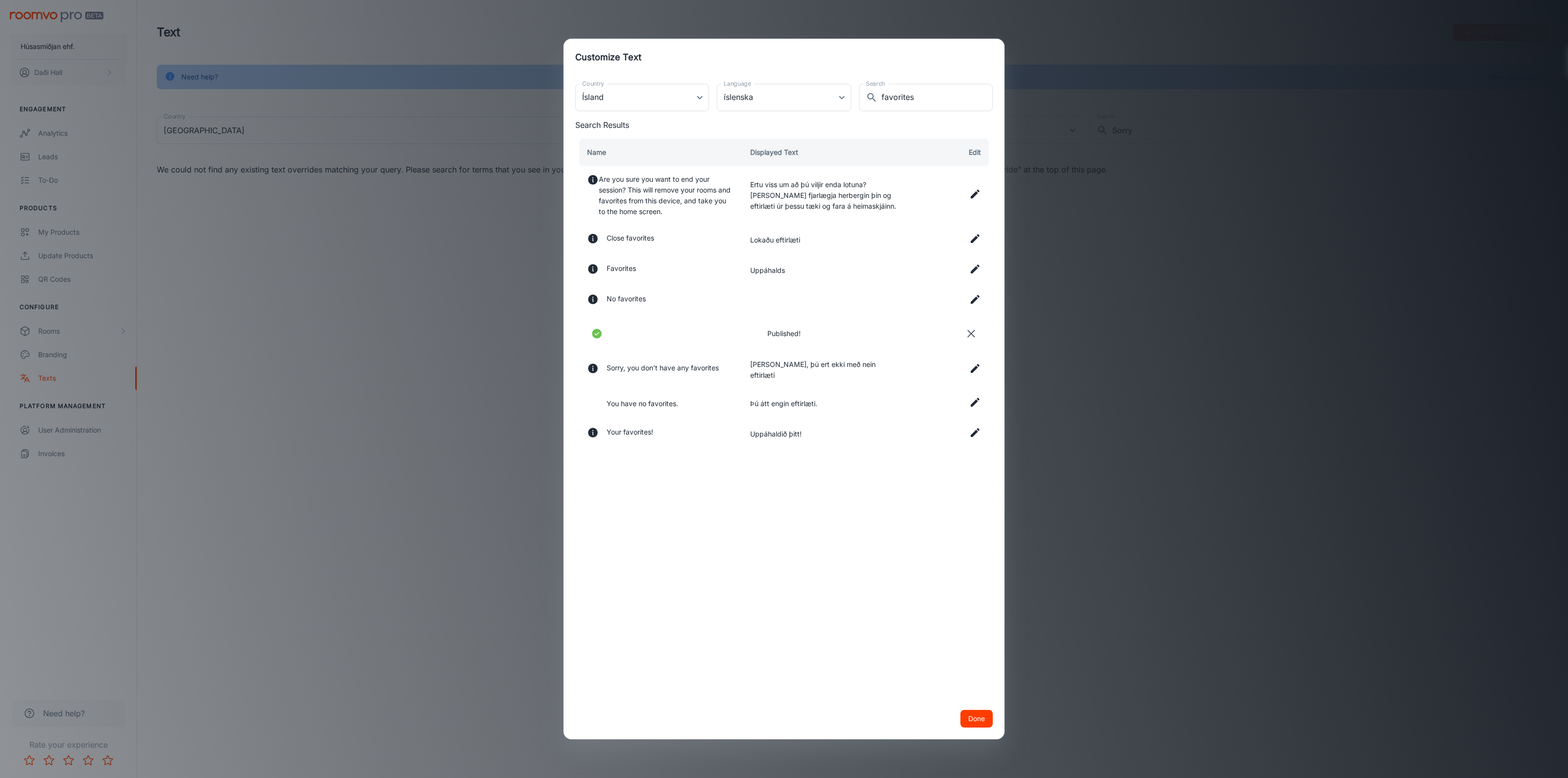
click at [980, 723] on button "Done" at bounding box center [976, 718] width 32 height 18
